Goal: Navigation & Orientation: Understand site structure

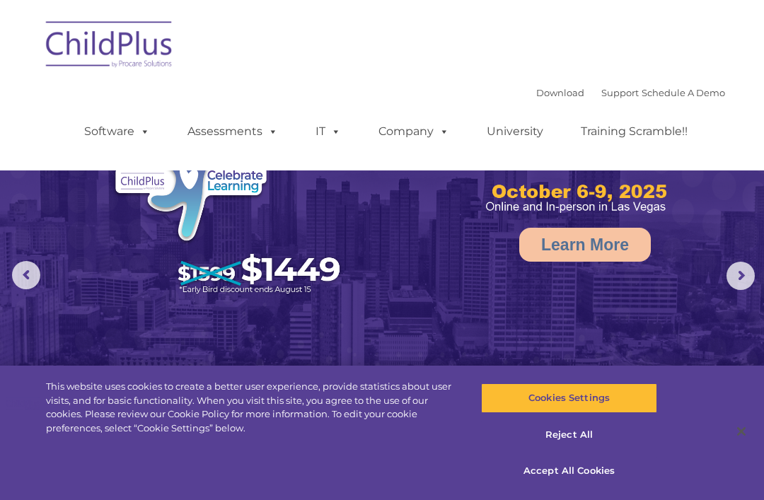
select select "MEDIUM"
click at [576, 441] on button "Reject All" at bounding box center [568, 435] width 175 height 30
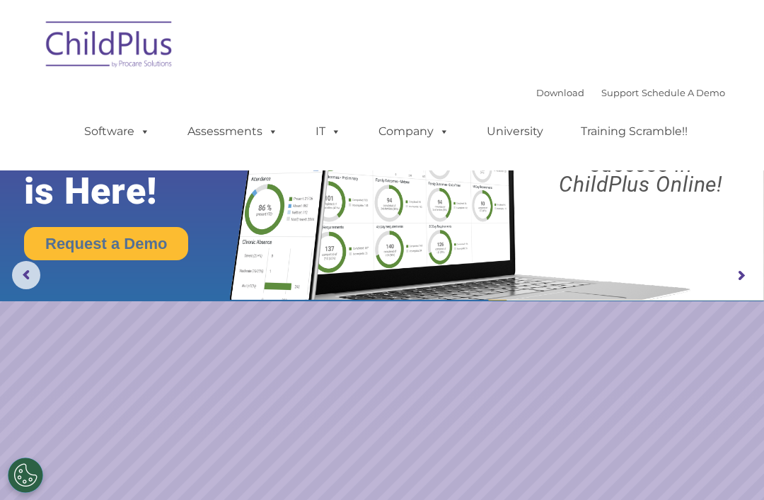
click at [132, 131] on link "Software" at bounding box center [117, 131] width 94 height 28
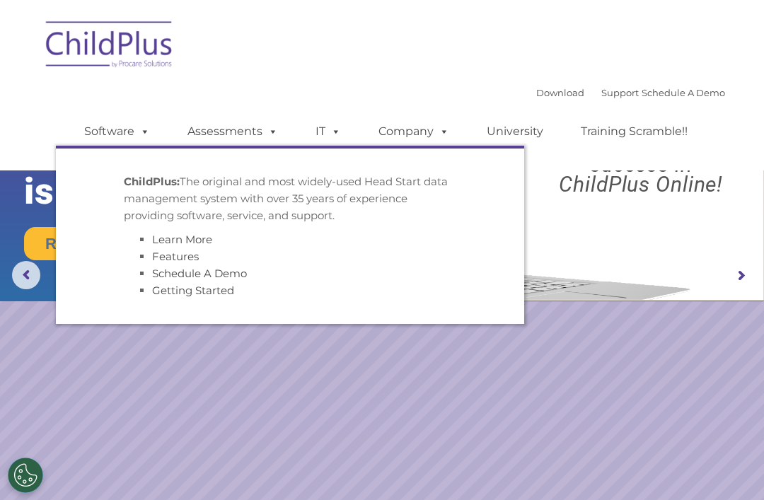
click at [385, 100] on div "Download Support | Schedule A Demo  MENU MENU Software ChildPlus: The original…" at bounding box center [390, 121] width 669 height 78
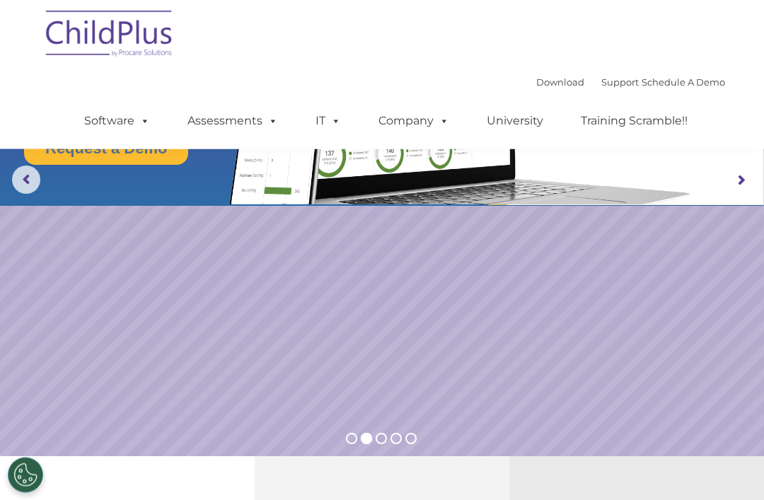
scroll to position [62, 0]
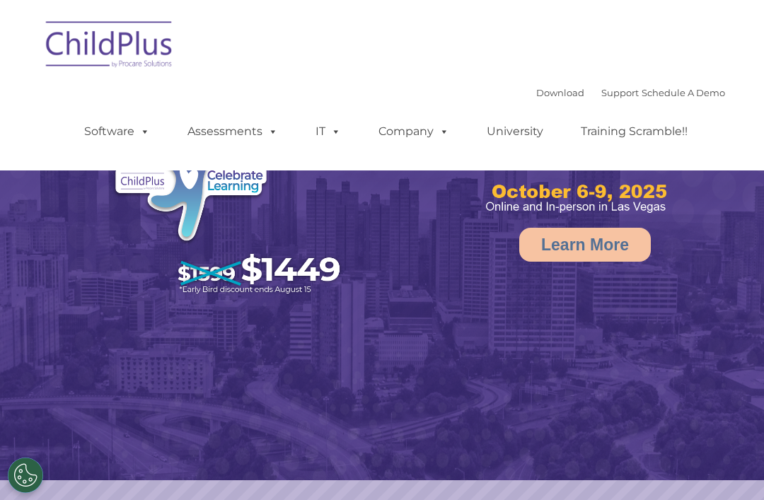
select select "MEDIUM"
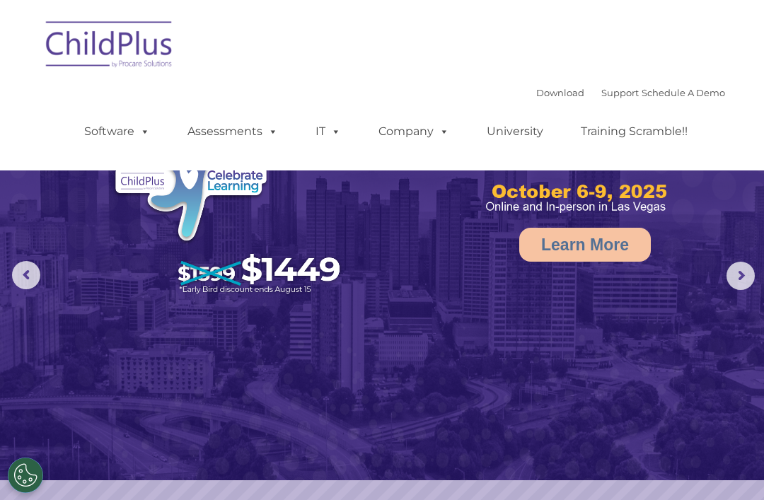
click at [91, 56] on img at bounding box center [109, 46] width 141 height 71
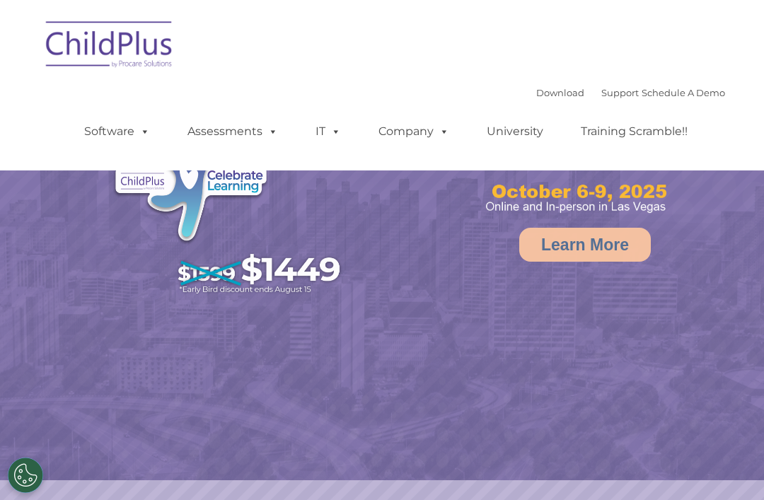
select select "MEDIUM"
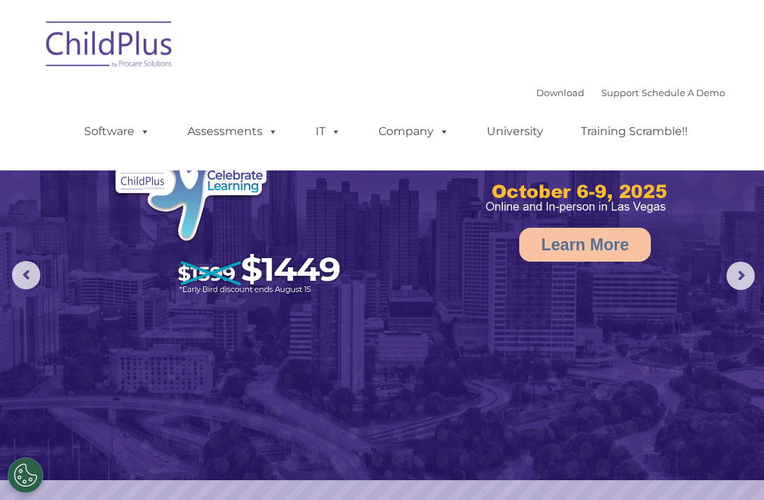
click at [124, 136] on link "Software" at bounding box center [117, 131] width 94 height 28
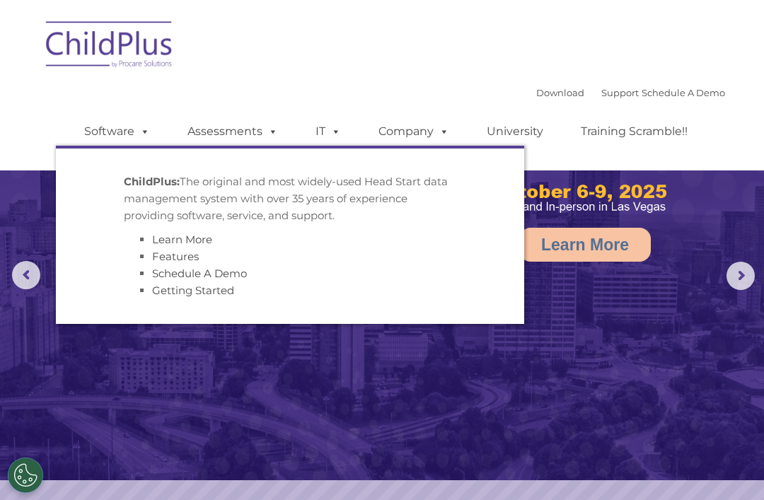
click at [215, 142] on link "Assessments" at bounding box center [232, 131] width 119 height 28
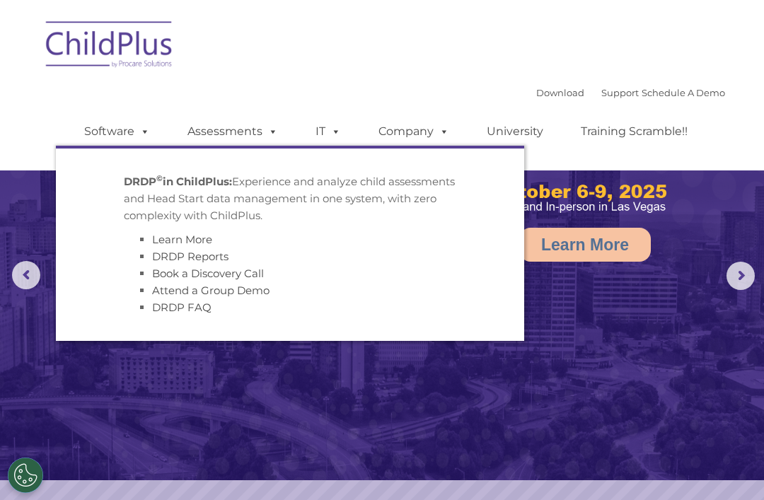
click at [330, 138] on span at bounding box center [333, 130] width 16 height 13
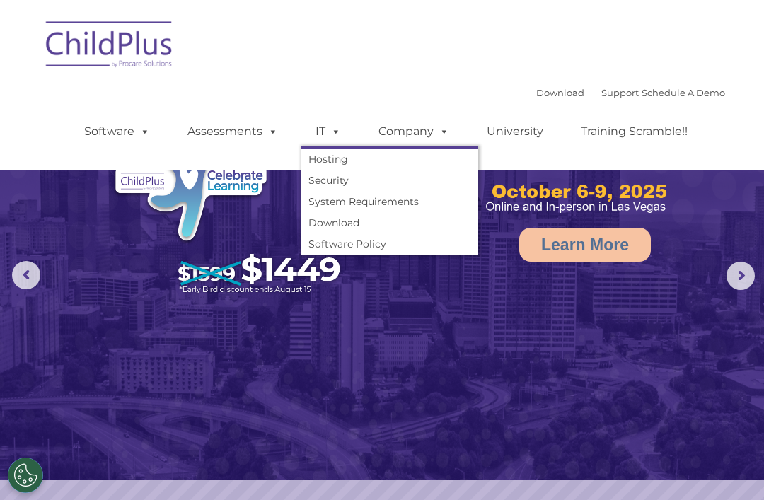
click at [427, 134] on link "Company" at bounding box center [413, 131] width 99 height 28
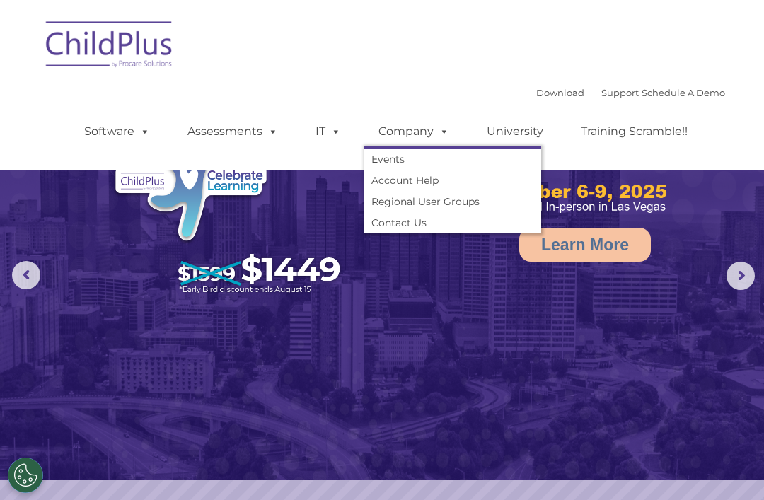
click at [523, 127] on link "University" at bounding box center [514, 131] width 85 height 28
click at [335, 138] on span at bounding box center [333, 130] width 16 height 13
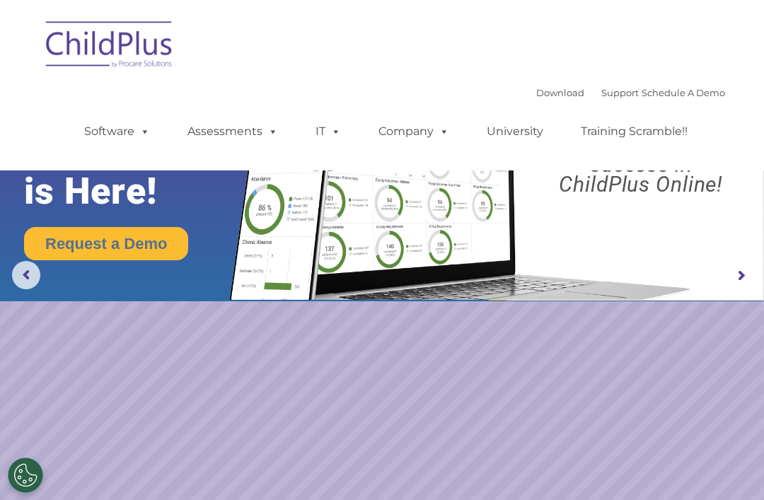
click at [585, 338] on rs-slide "Request a Demo The Future of ChildPlus is Here! Boost your productivity and str…" at bounding box center [382, 276] width 764 height 552
